Goal: Task Accomplishment & Management: Complete application form

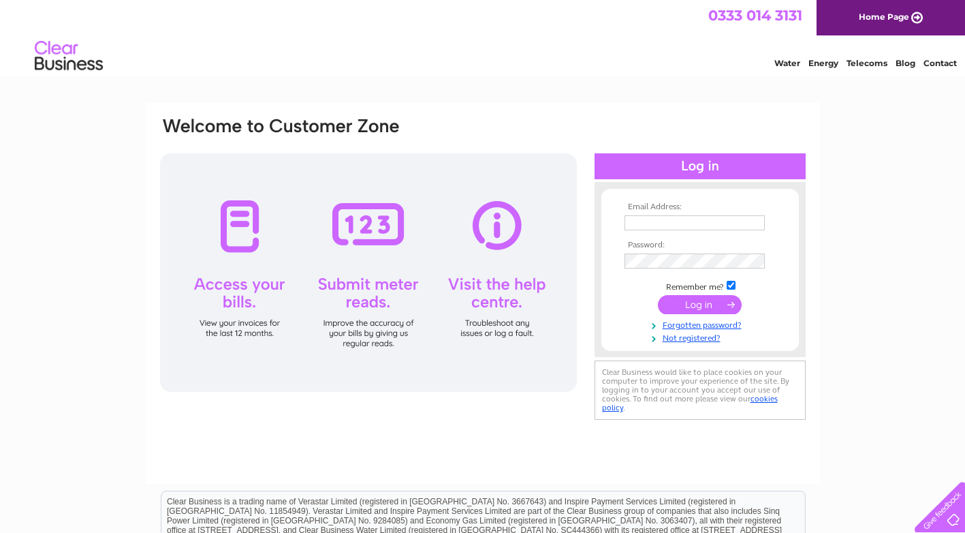
click at [676, 219] on input "text" at bounding box center [695, 222] width 140 height 15
type input "[EMAIL_ADDRESS][DOMAIN_NAME]"
click at [702, 326] on link "Forgotten password?" at bounding box center [702, 323] width 155 height 13
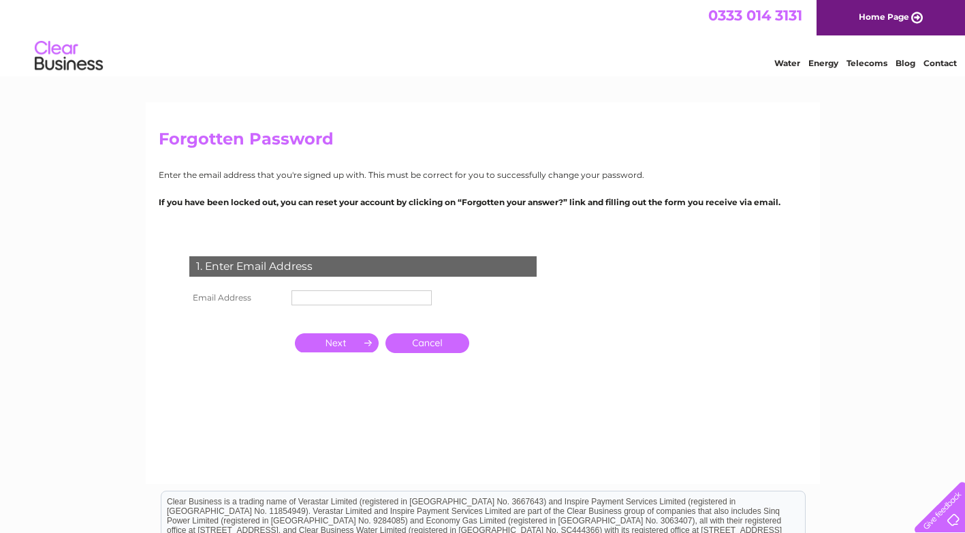
click at [375, 287] on td at bounding box center [361, 298] width 147 height 22
click at [369, 296] on input "text" at bounding box center [363, 298] width 142 height 16
type input "[EMAIL_ADDRESS][DOMAIN_NAME]"
click at [334, 343] on input "button" at bounding box center [337, 342] width 84 height 19
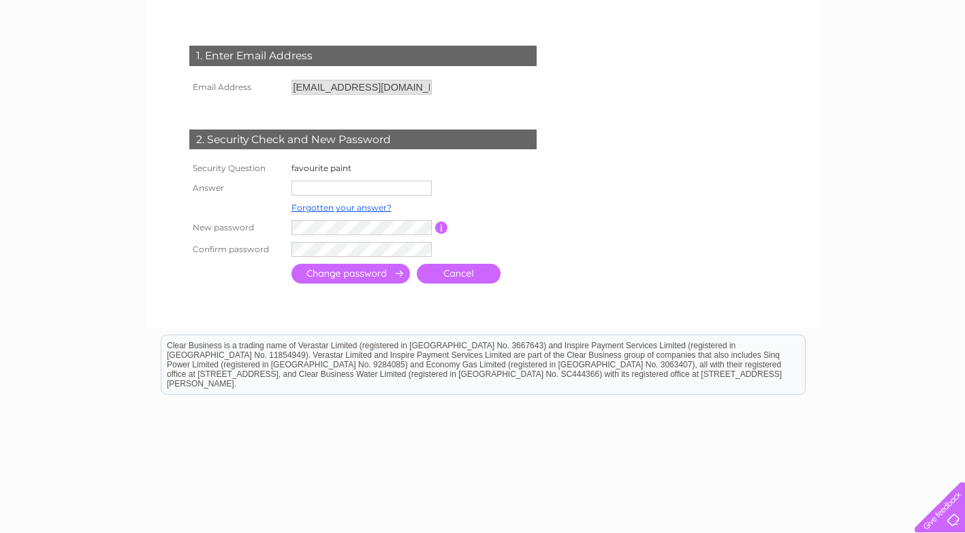
scroll to position [249, 0]
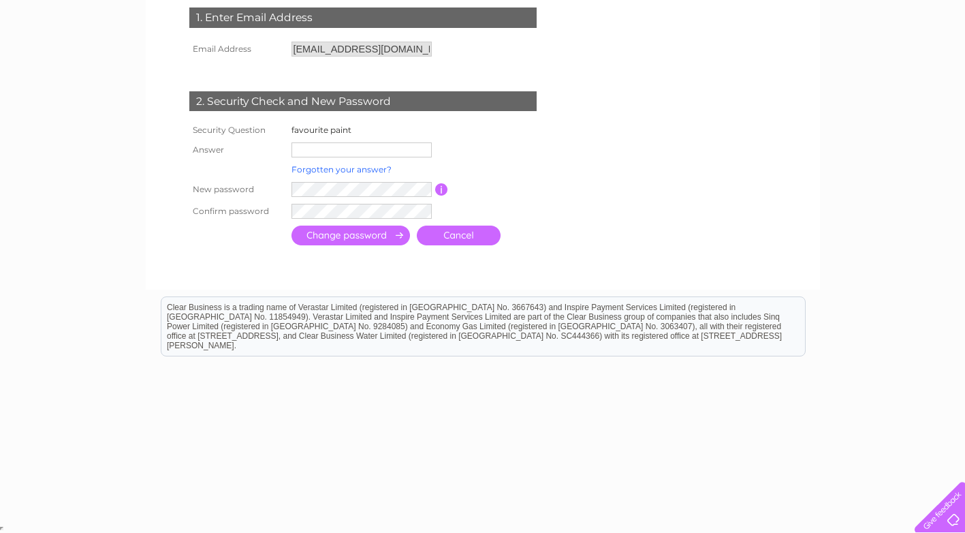
click at [338, 166] on link "Forgotten your answer?" at bounding box center [342, 169] width 100 height 10
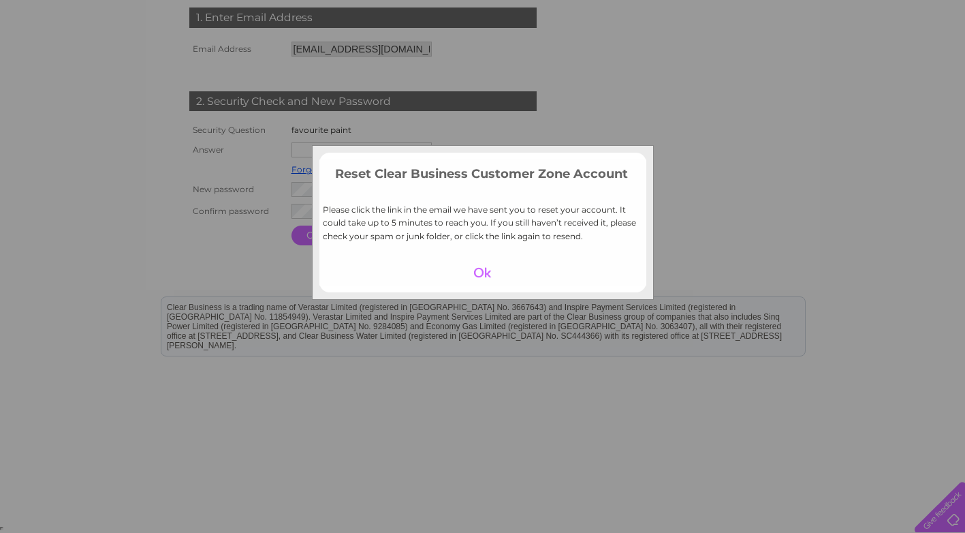
click at [488, 277] on div at bounding box center [483, 272] width 84 height 19
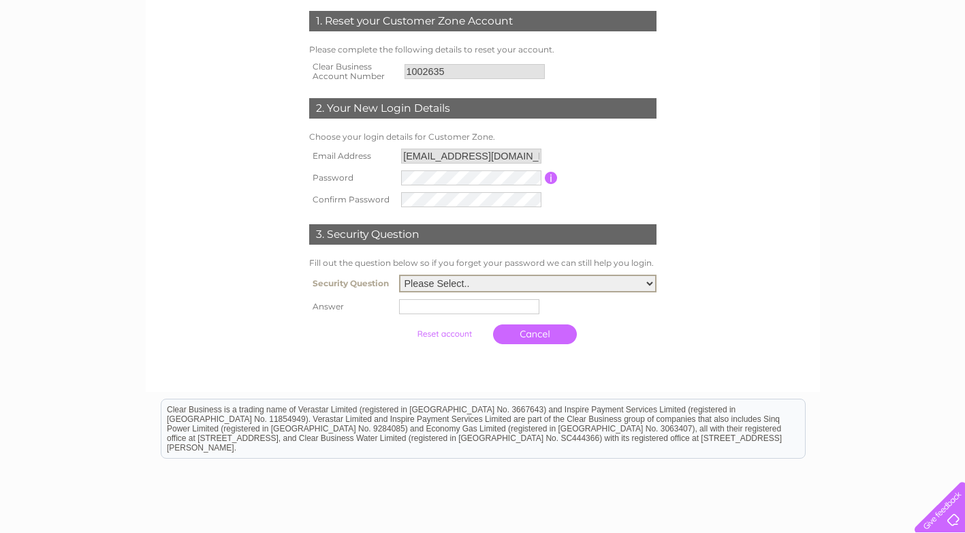
scroll to position [204, 0]
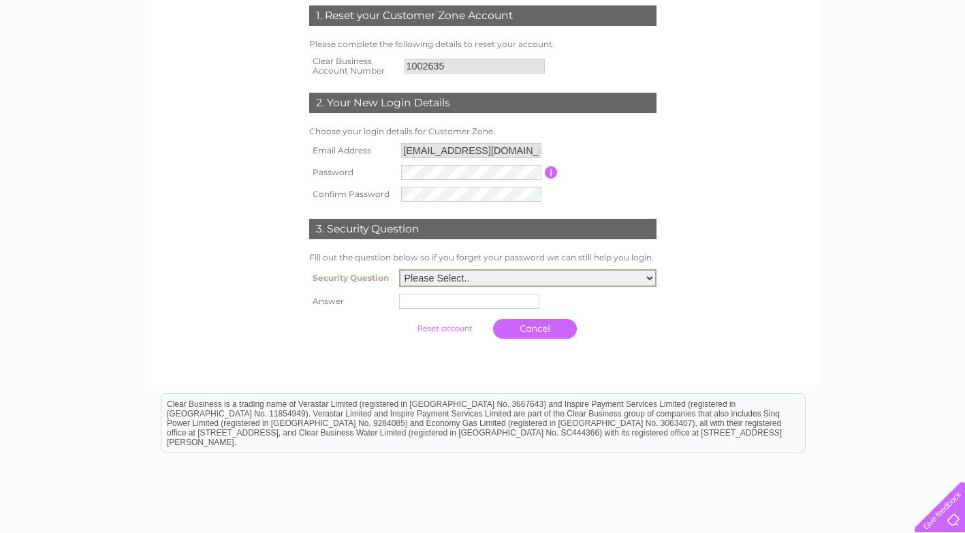
click at [484, 283] on select "Please Select.. In what town or city was your first job? In what town or city d…" at bounding box center [527, 278] width 257 height 18
select select "5"
click at [399, 270] on select "Please Select.. In what town or city was your first job? In what town or city d…" at bounding box center [527, 278] width 257 height 18
click at [433, 307] on input "text" at bounding box center [469, 301] width 140 height 15
type input "gigi"
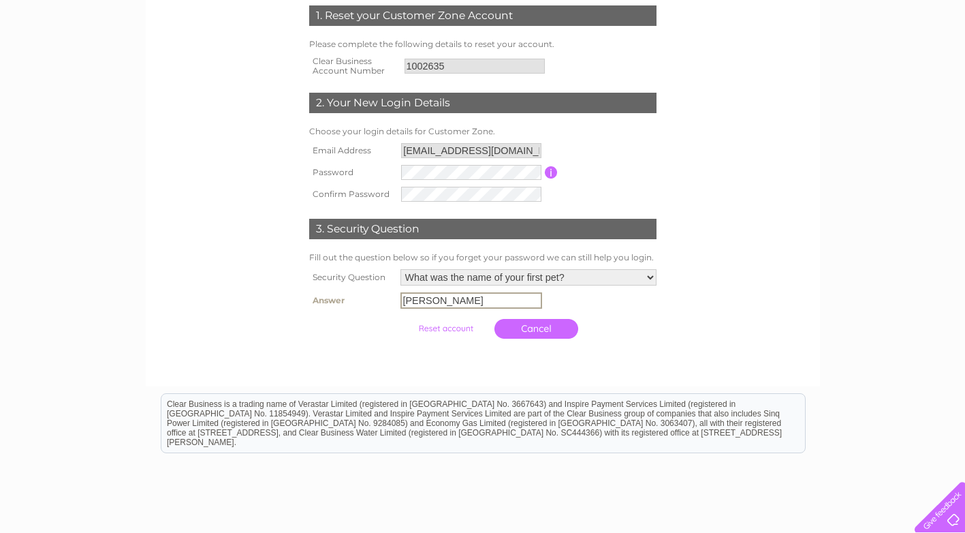
click at [452, 326] on input "submit" at bounding box center [446, 328] width 84 height 19
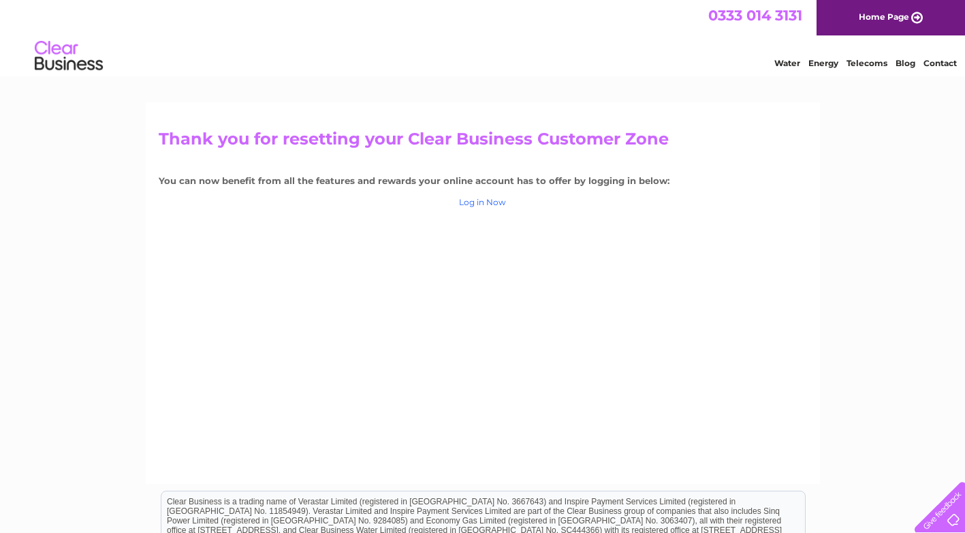
click at [474, 201] on link "Log in Now" at bounding box center [482, 202] width 47 height 10
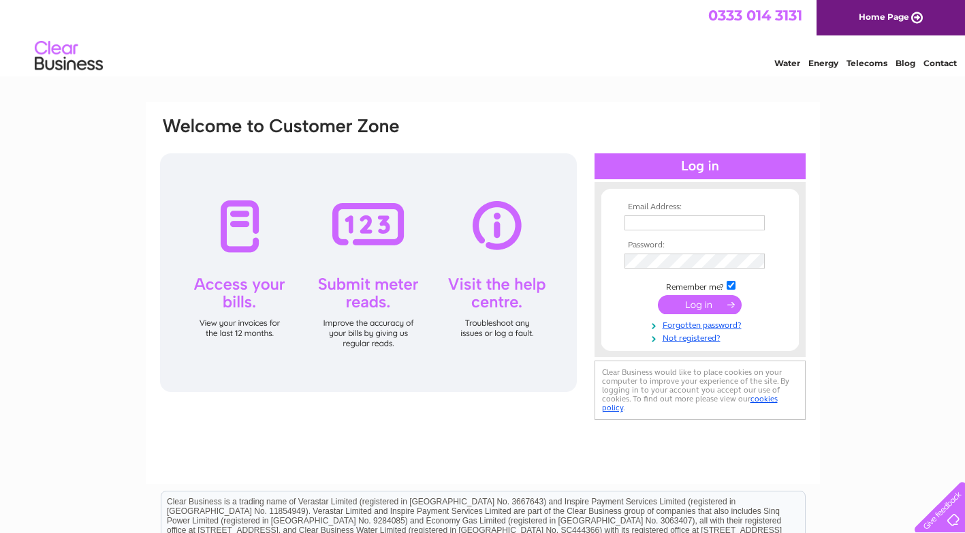
type input "info@aireboroughdecorating.com"
click at [706, 303] on input "submit" at bounding box center [700, 304] width 84 height 19
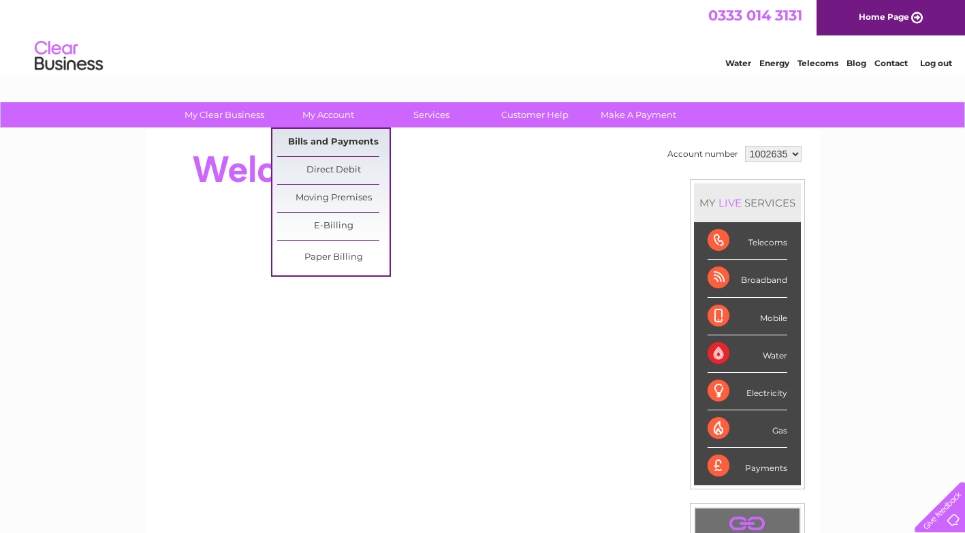
click at [331, 139] on link "Bills and Payments" at bounding box center [333, 142] width 112 height 27
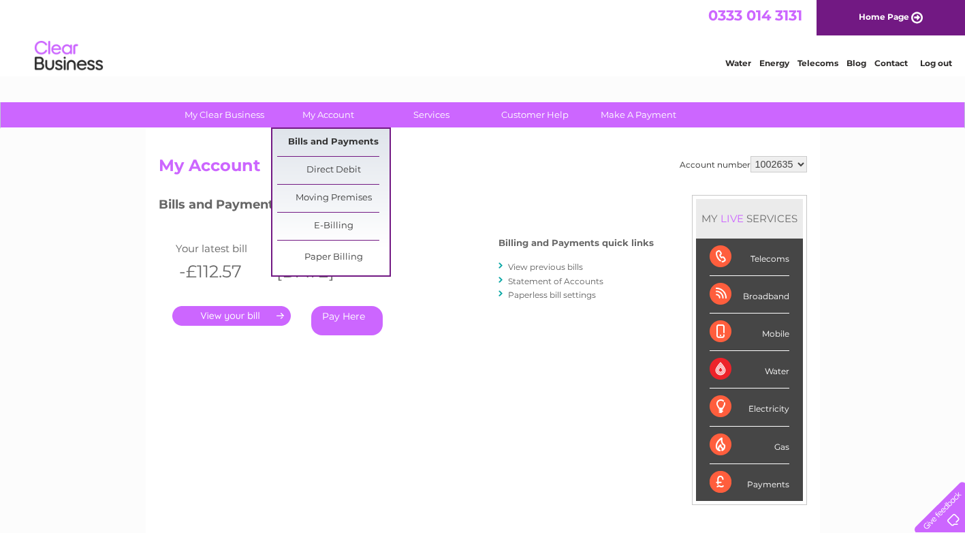
click at [322, 136] on link "Bills and Payments" at bounding box center [333, 142] width 112 height 27
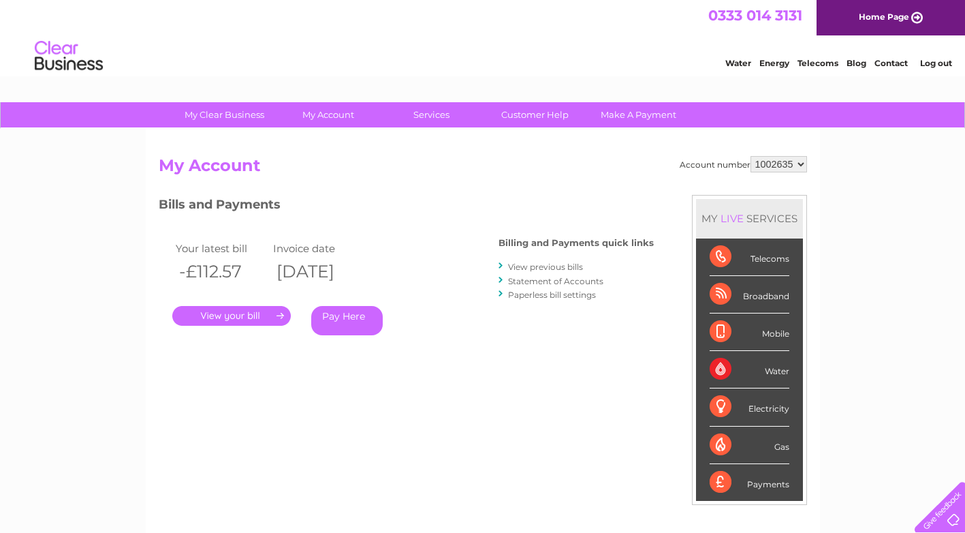
click at [799, 168] on select "1002635" at bounding box center [779, 164] width 57 height 16
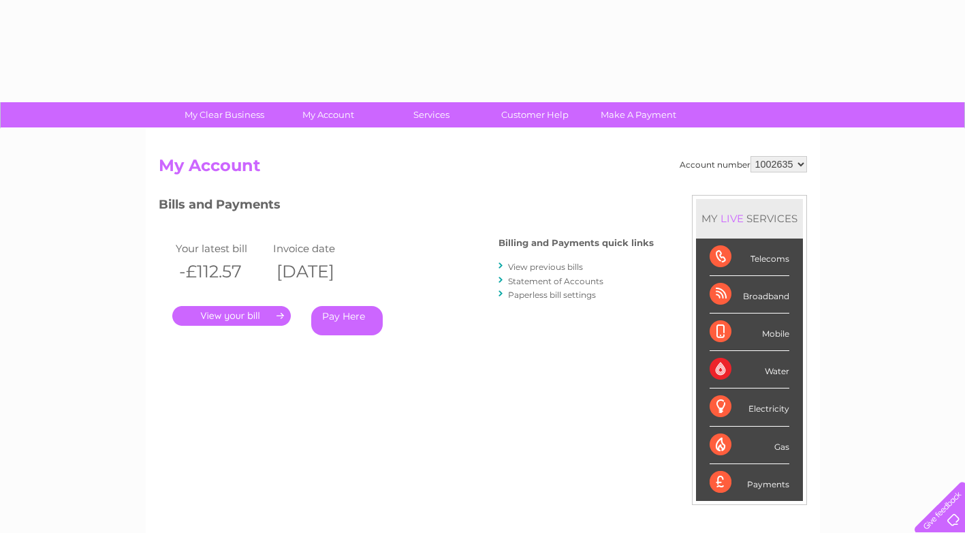
drag, startPoint x: 0, startPoint y: 0, endPoint x: 799, endPoint y: 162, distance: 815.2
click at [799, 162] on select "1002635" at bounding box center [779, 164] width 57 height 16
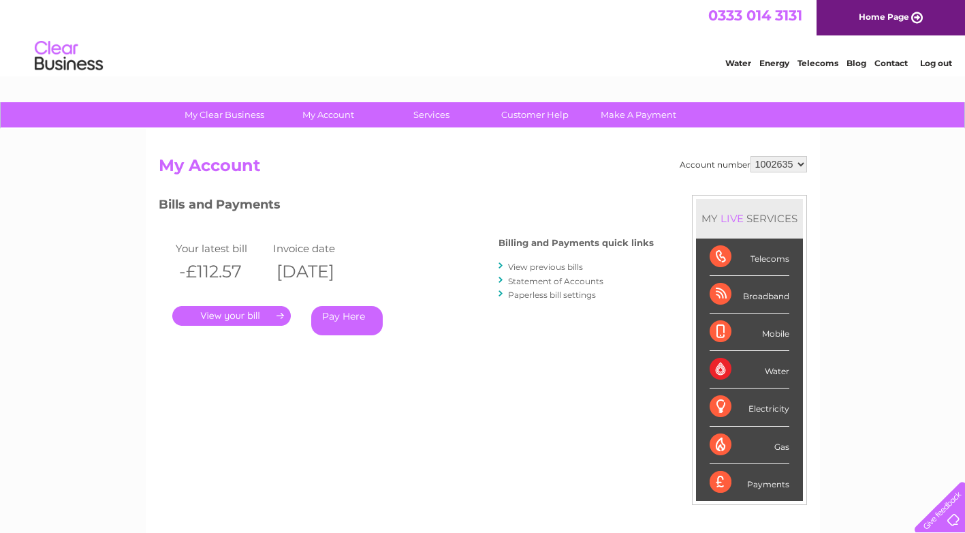
click at [799, 162] on select "1002635" at bounding box center [779, 164] width 57 height 16
click at [924, 65] on link "Log out" at bounding box center [936, 63] width 32 height 10
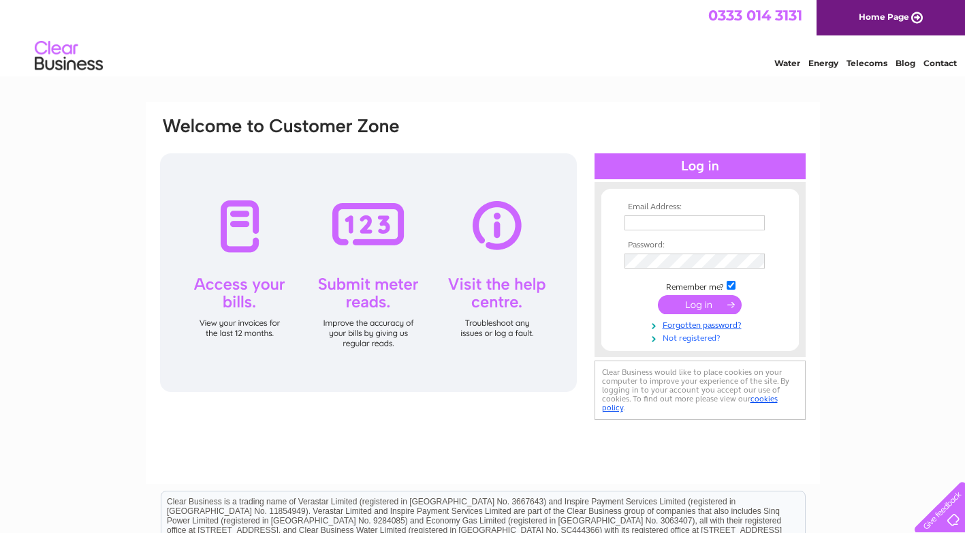
type input "info@aireboroughdecorating.com"
click at [699, 338] on link "Not registered?" at bounding box center [702, 336] width 155 height 13
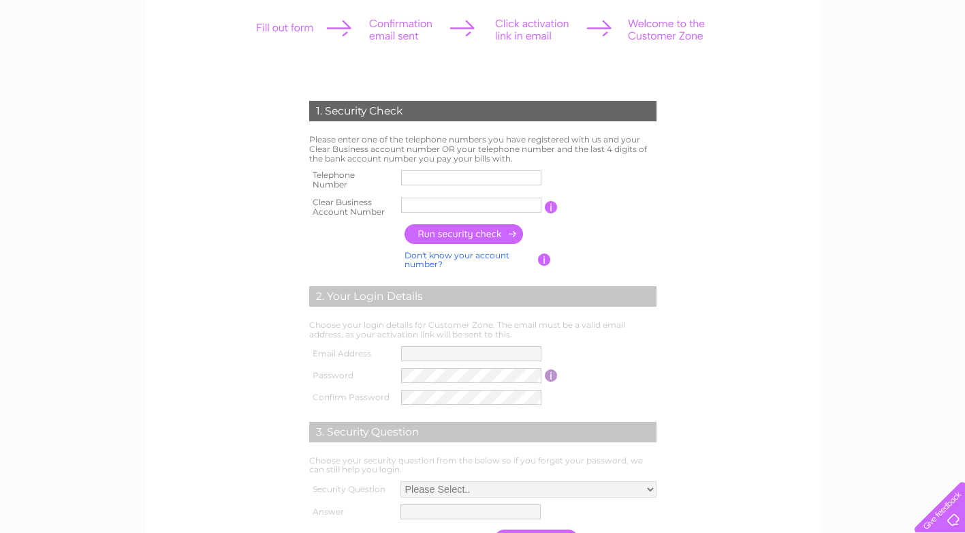
scroll to position [204, 0]
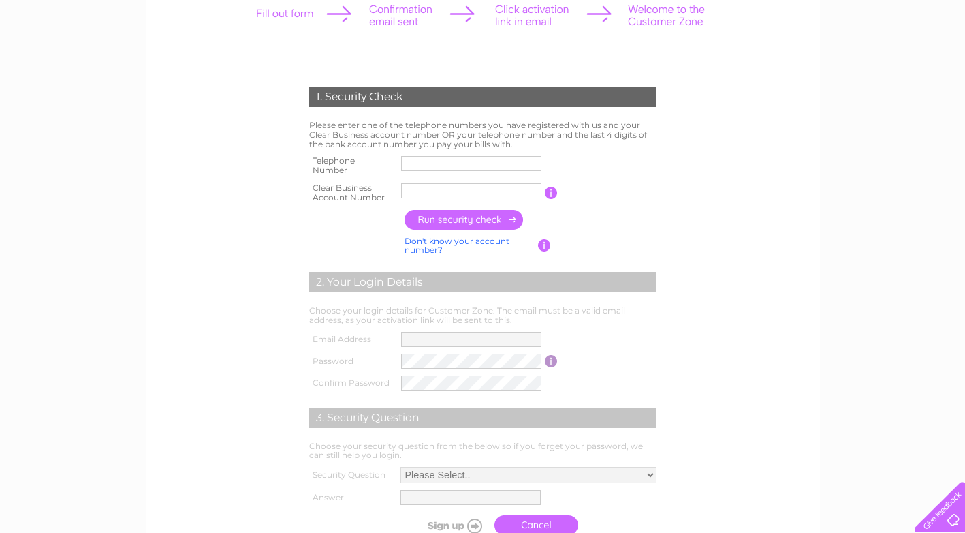
click at [447, 161] on input "text" at bounding box center [471, 163] width 140 height 15
type input "01943872212"
drag, startPoint x: 477, startPoint y: 191, endPoint x: 279, endPoint y: 202, distance: 199.2
click at [286, 201] on div "1. Security Check Please enter one of the telephone numbers you have registered…" at bounding box center [482, 307] width 411 height 469
type input "CB2036181"
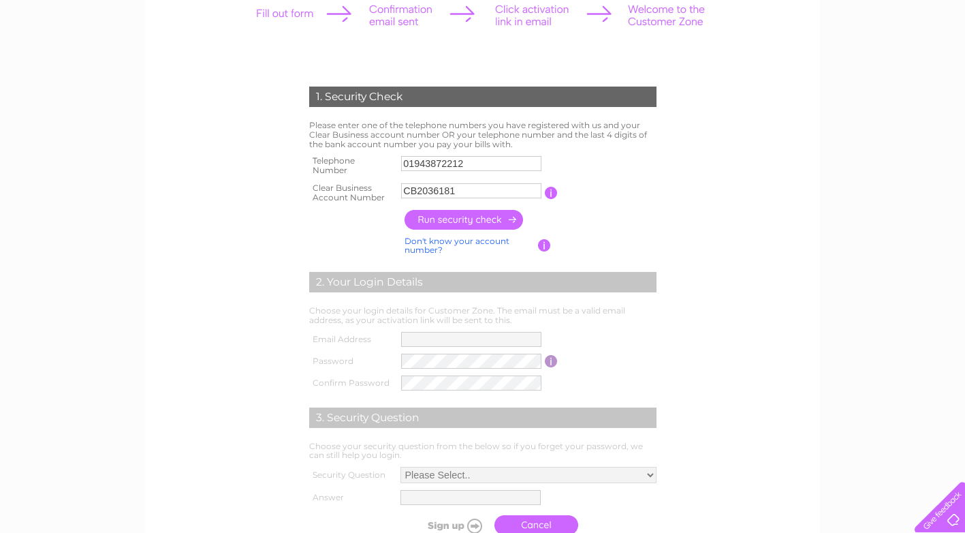
click at [465, 223] on input "button" at bounding box center [465, 220] width 120 height 20
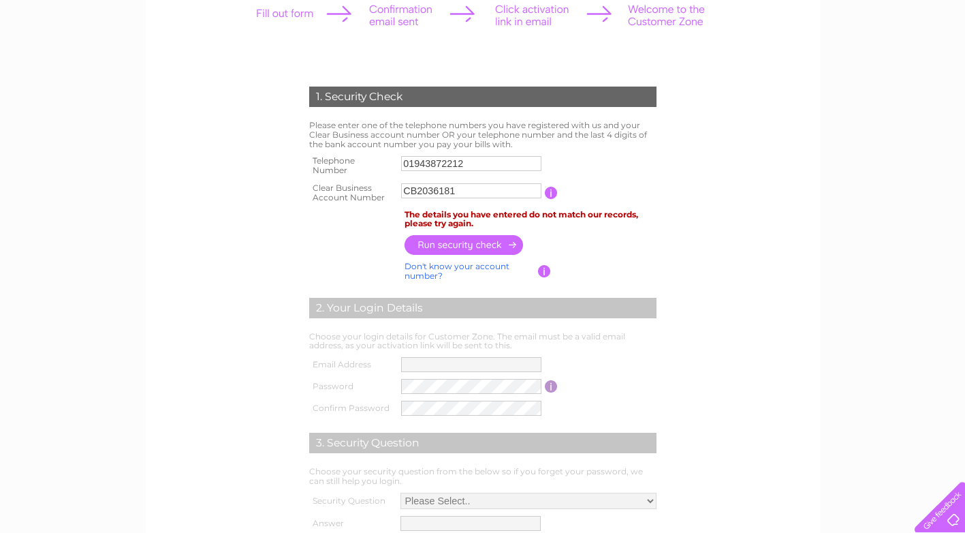
scroll to position [0, 0]
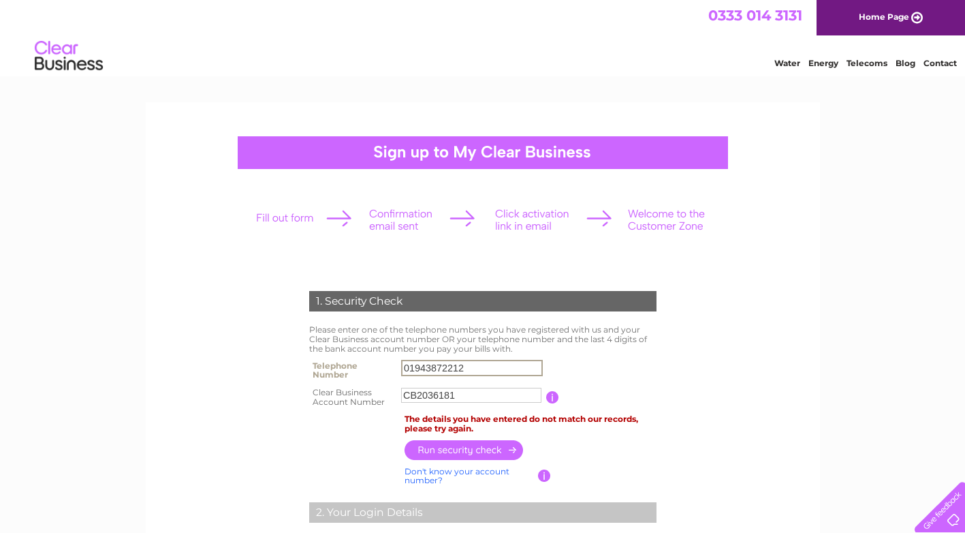
drag, startPoint x: 471, startPoint y: 369, endPoint x: 259, endPoint y: 376, distance: 211.9
click at [281, 373] on div "1. Security Check Please enter one of the telephone numbers you have registered…" at bounding box center [482, 524] width 411 height 494
click at [441, 450] on input "button" at bounding box center [465, 450] width 120 height 20
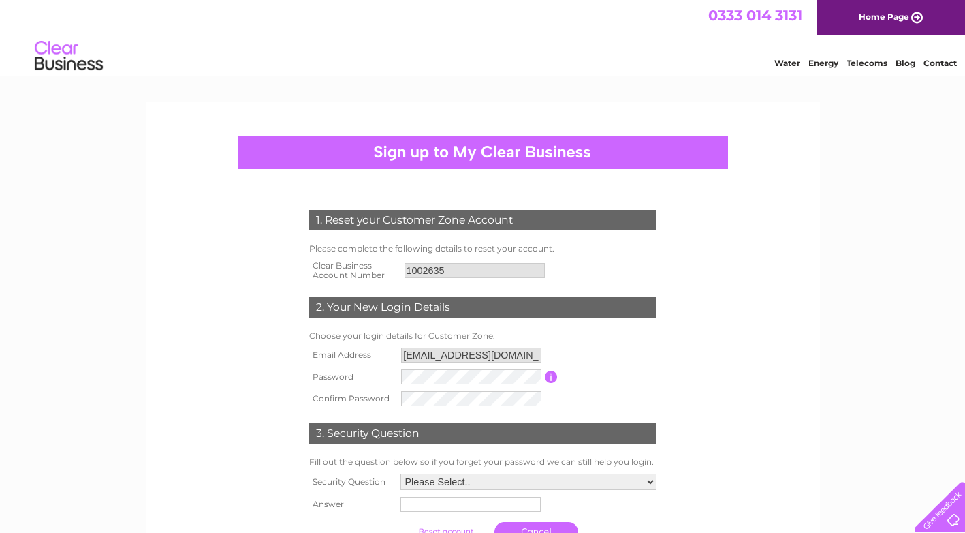
click at [875, 15] on link "Home Page" at bounding box center [891, 17] width 148 height 35
